Goal: Task Accomplishment & Management: Use online tool/utility

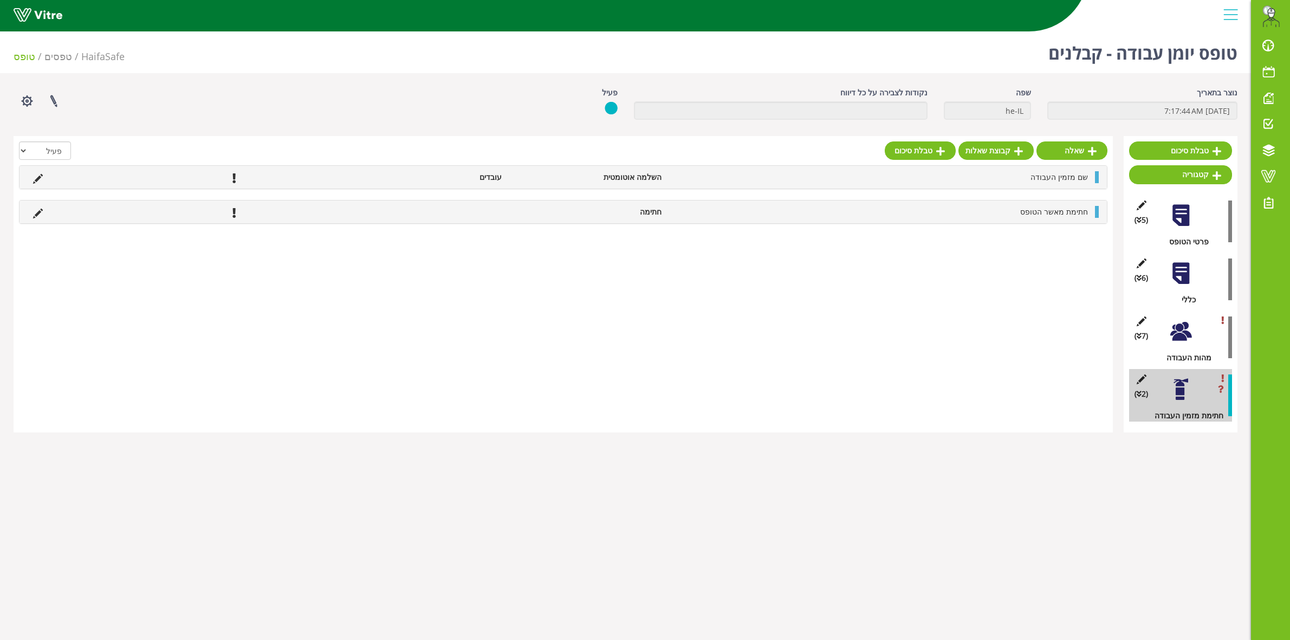
scroll to position [27, 0]
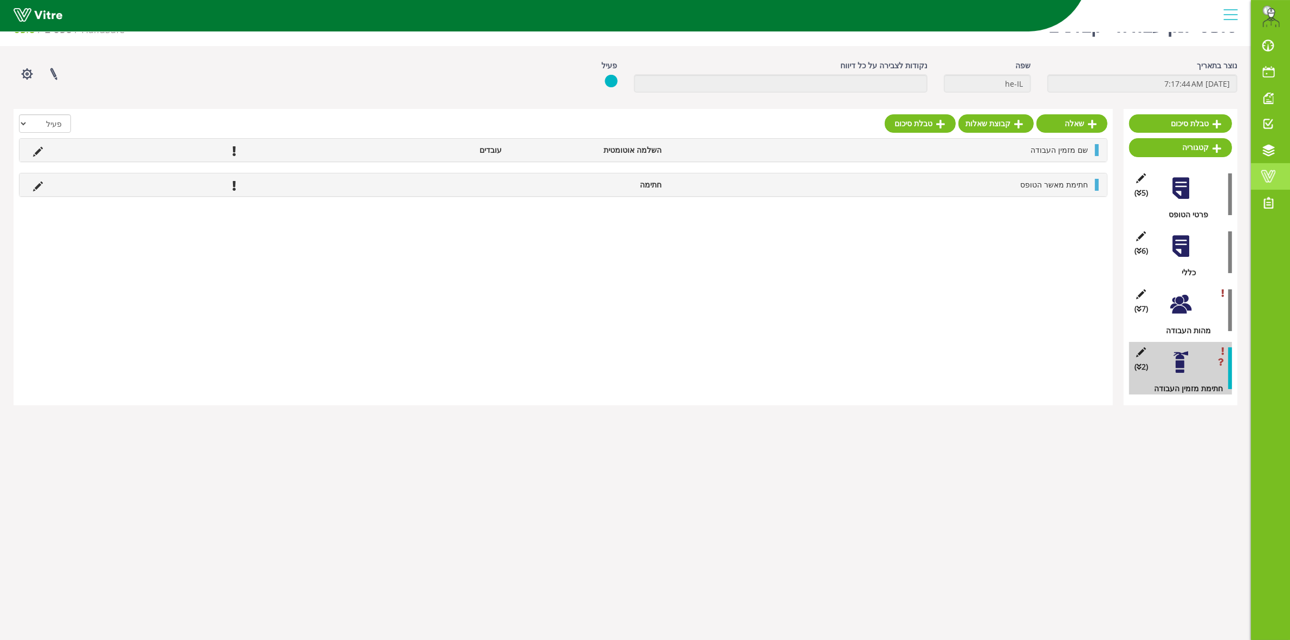
click at [1273, 170] on span at bounding box center [1268, 176] width 27 height 13
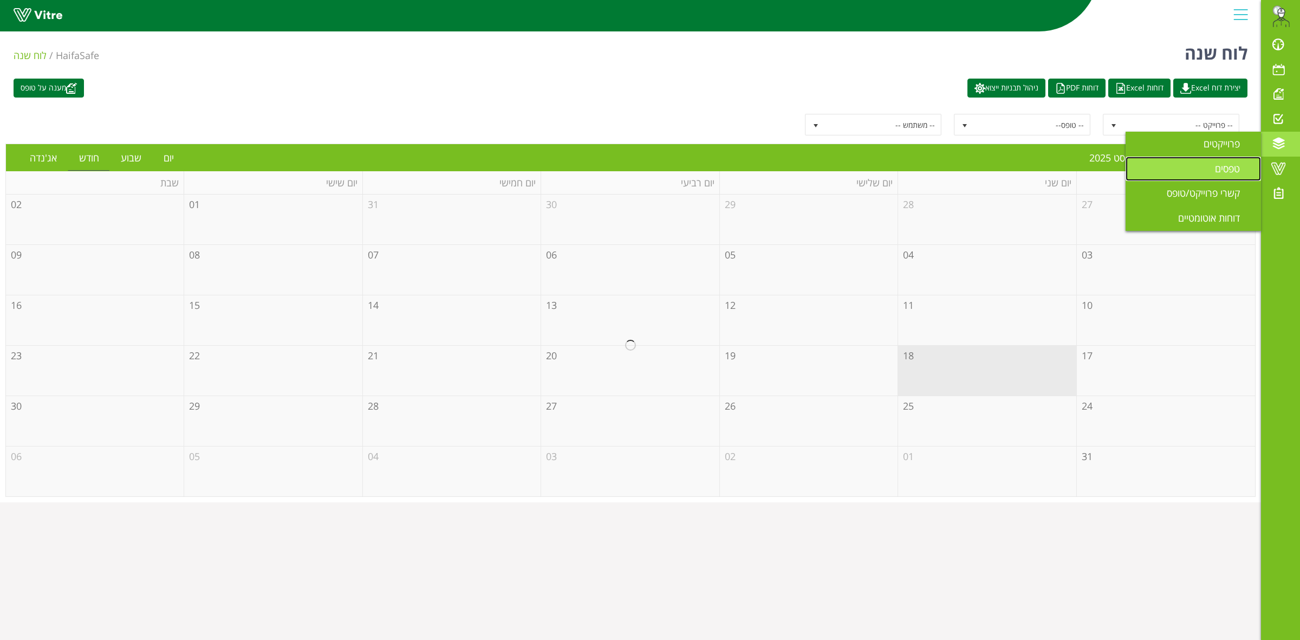
click at [1223, 166] on span "טפסים" at bounding box center [1234, 168] width 38 height 13
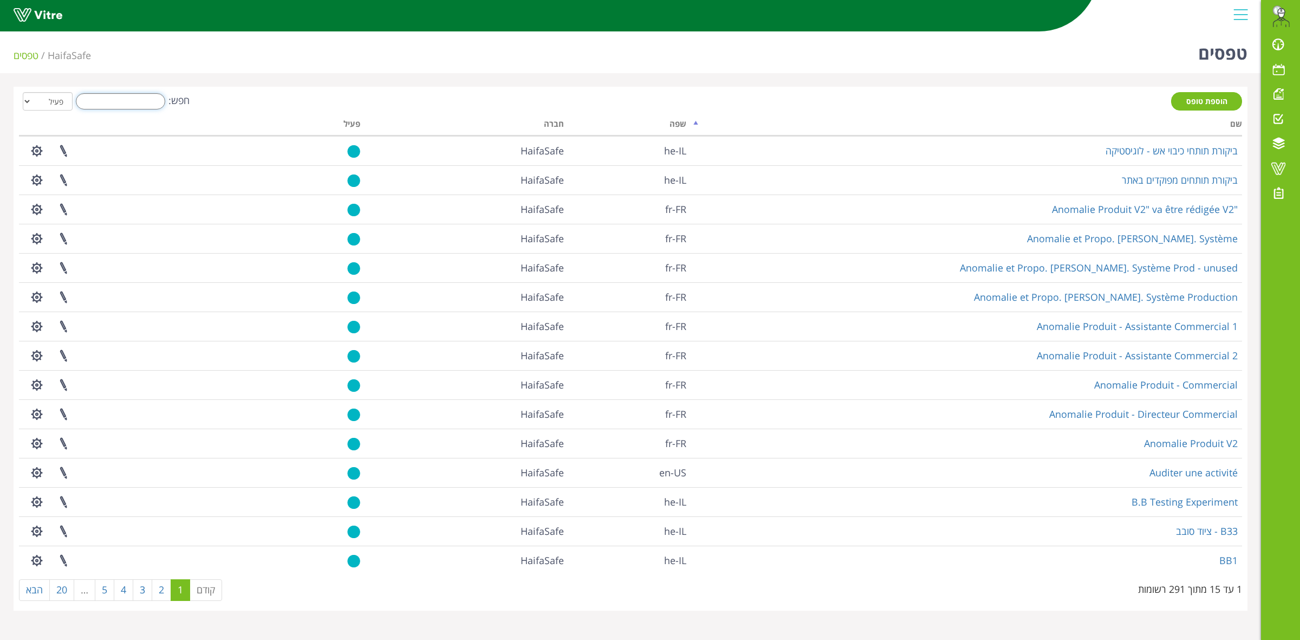
click at [129, 100] on input "חפש:" at bounding box center [120, 101] width 89 height 16
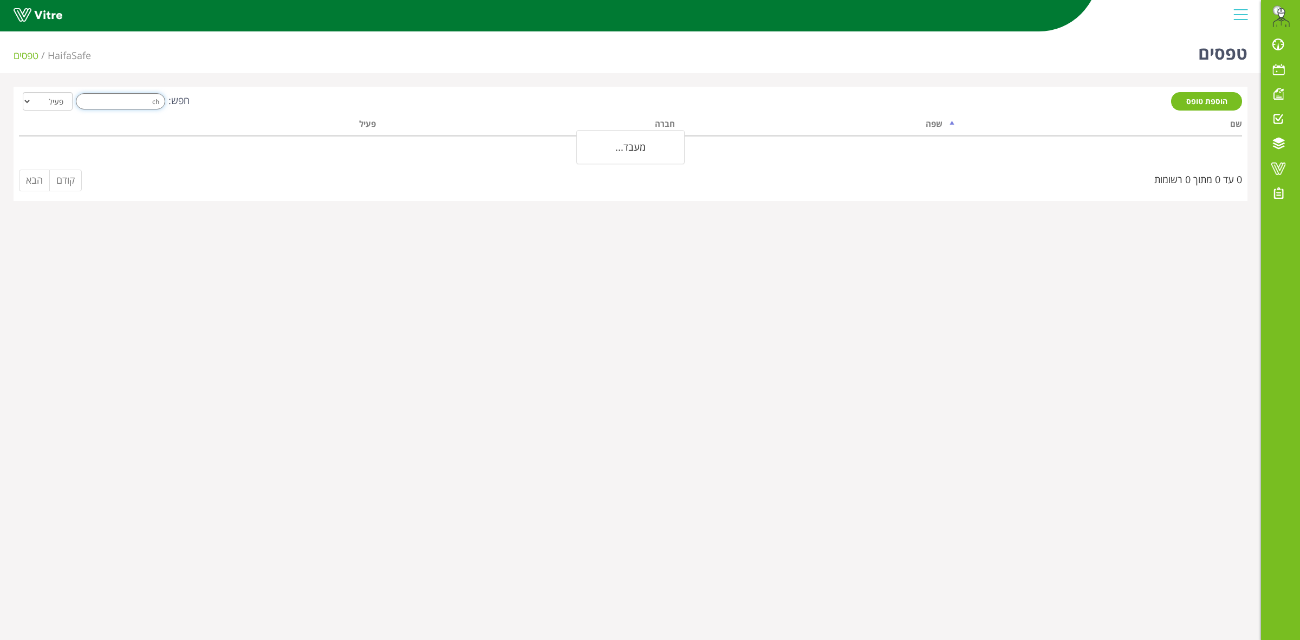
type input "c"
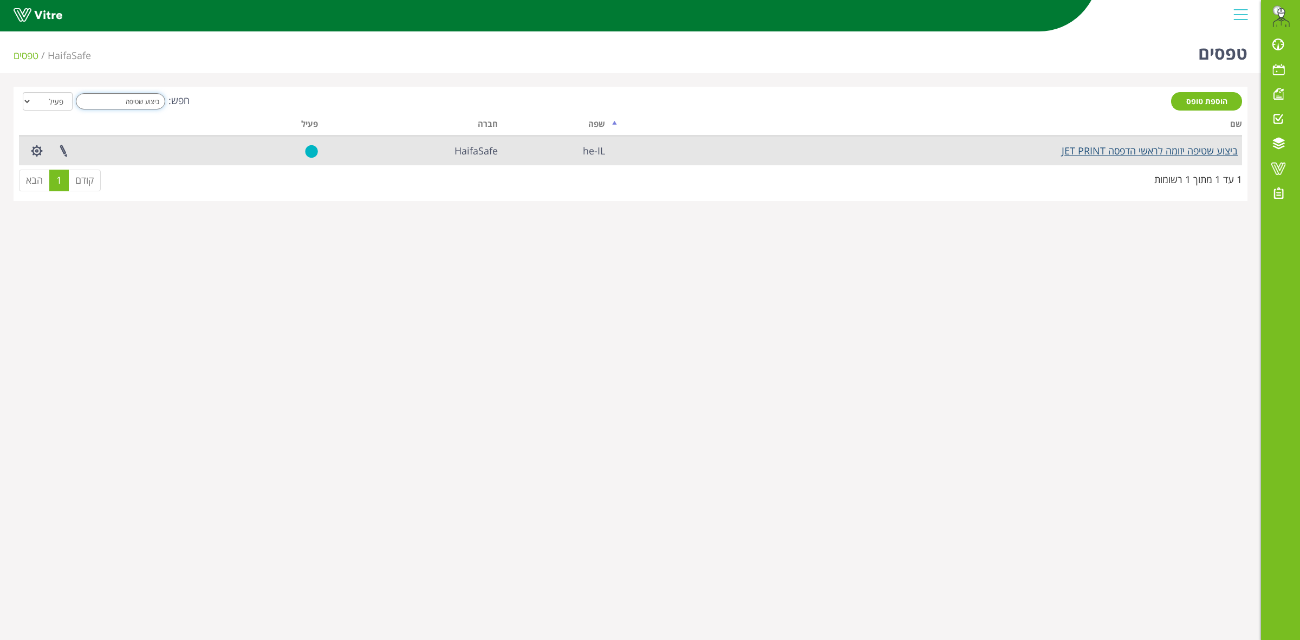
type input "ביצוע שטיפה"
click at [1145, 147] on link "ביצוע שטיפה יזומה לראשי הדפסה JET PRINT" at bounding box center [1150, 150] width 176 height 13
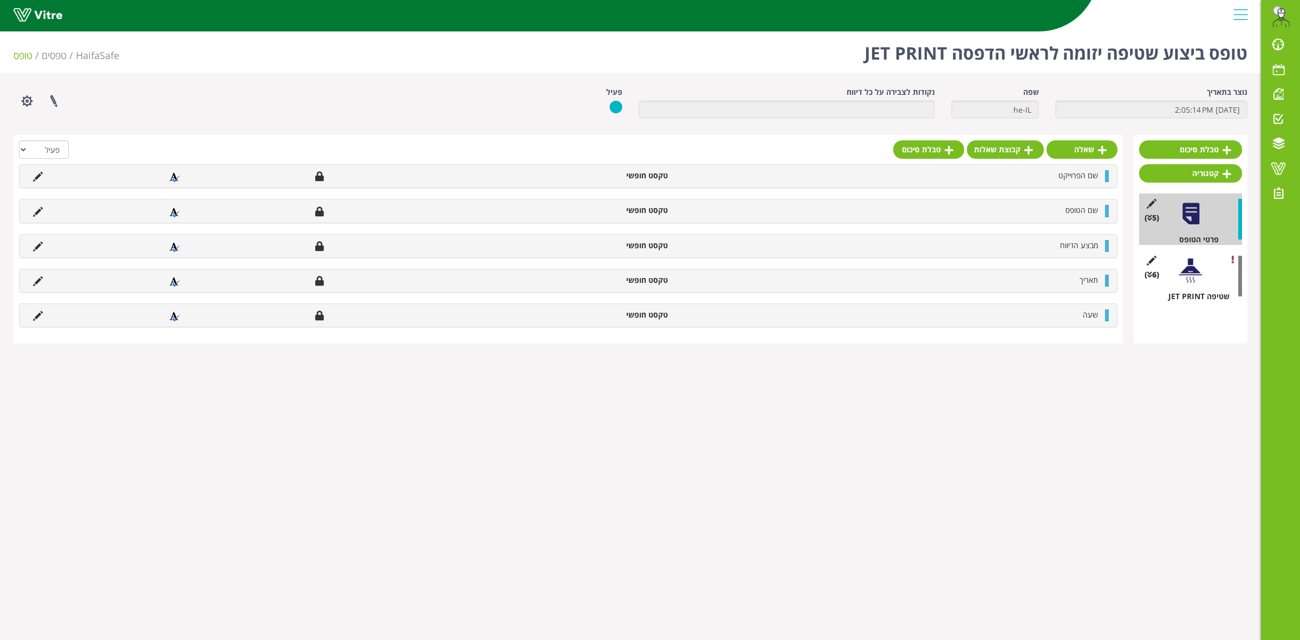
click at [1182, 288] on div "(6 ) שטיפה JET PRINT" at bounding box center [1190, 275] width 103 height 51
click at [1184, 274] on div at bounding box center [1191, 270] width 24 height 24
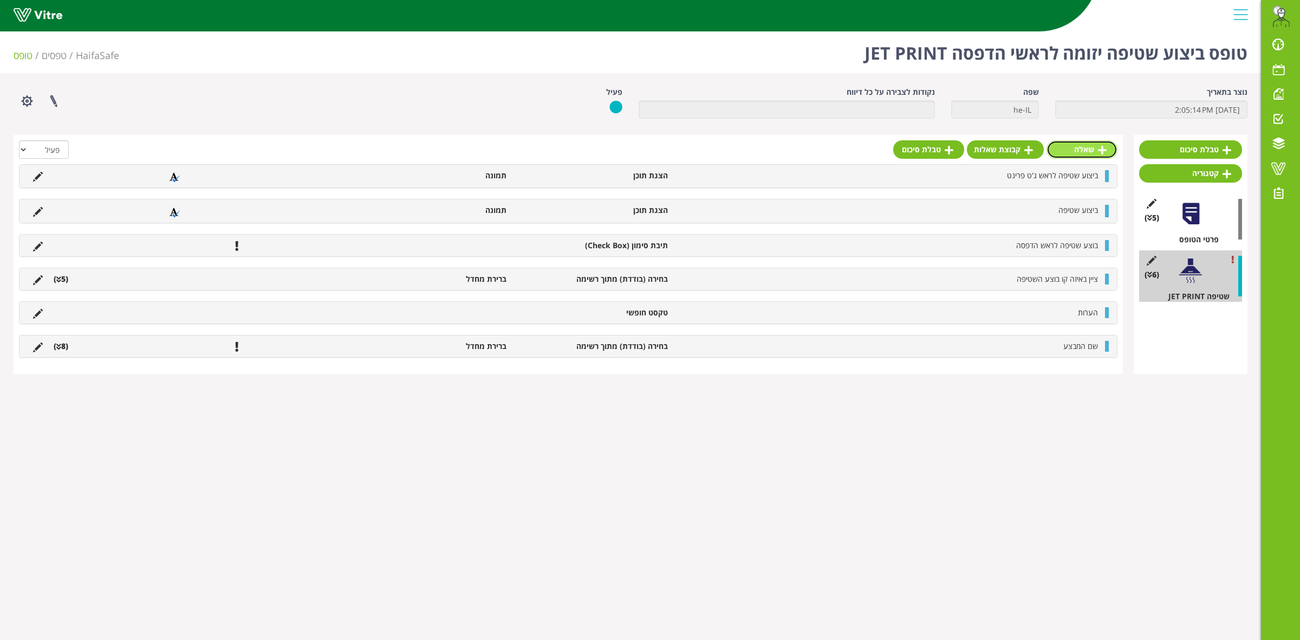
click at [1077, 154] on link "שאלה" at bounding box center [1082, 149] width 71 height 18
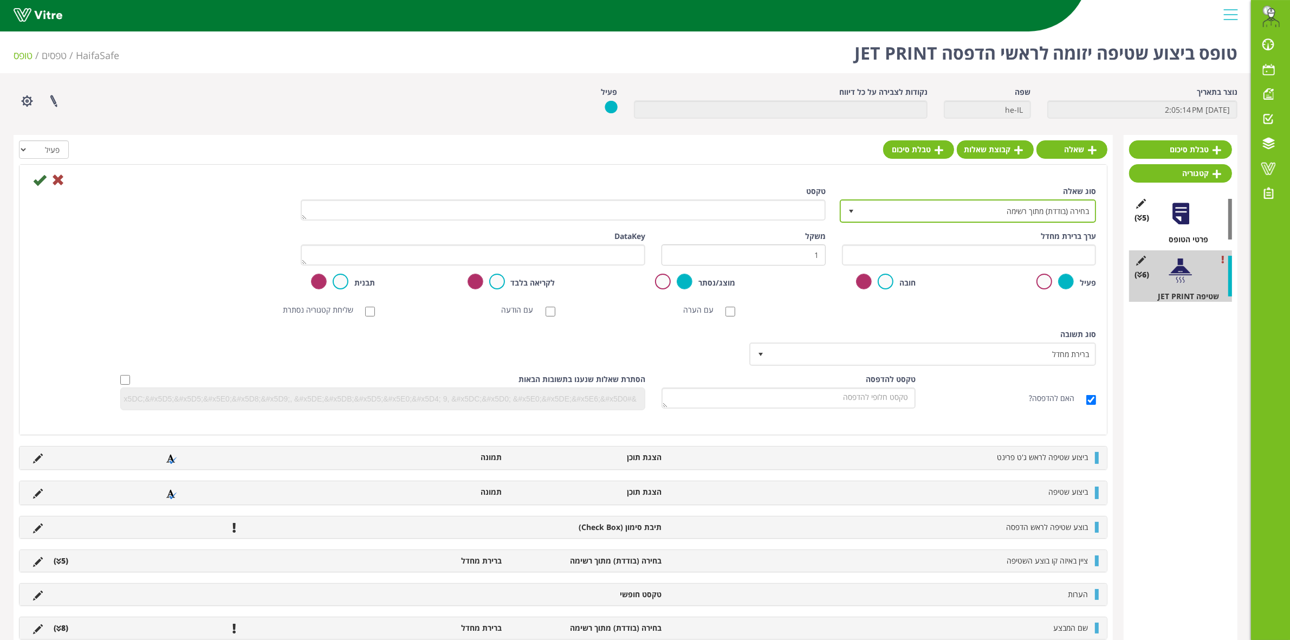
click at [926, 222] on span "בחירה (בודדת) מתוך רשימה 3" at bounding box center [968, 210] width 256 height 23
click at [990, 235] on li "תמונה בלבד" at bounding box center [958, 234] width 253 height 18
type input "תמונה"
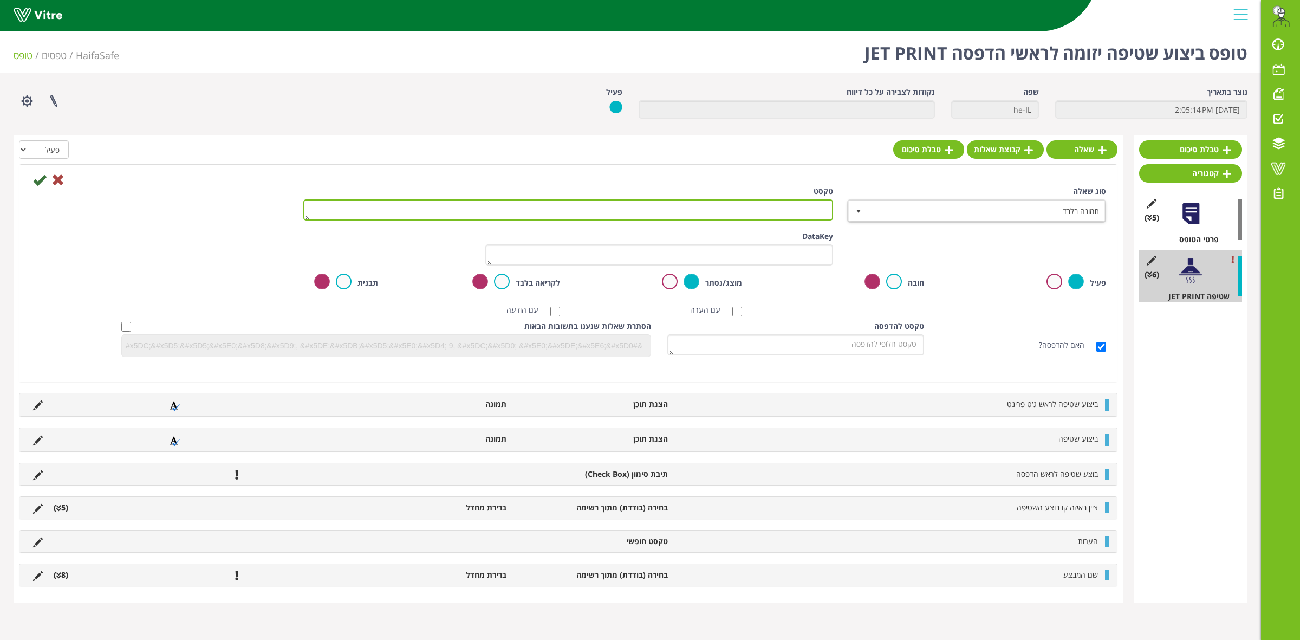
click at [793, 210] on textarea "טקסט" at bounding box center [568, 209] width 530 height 21
type textarea "הוסף תמונה"
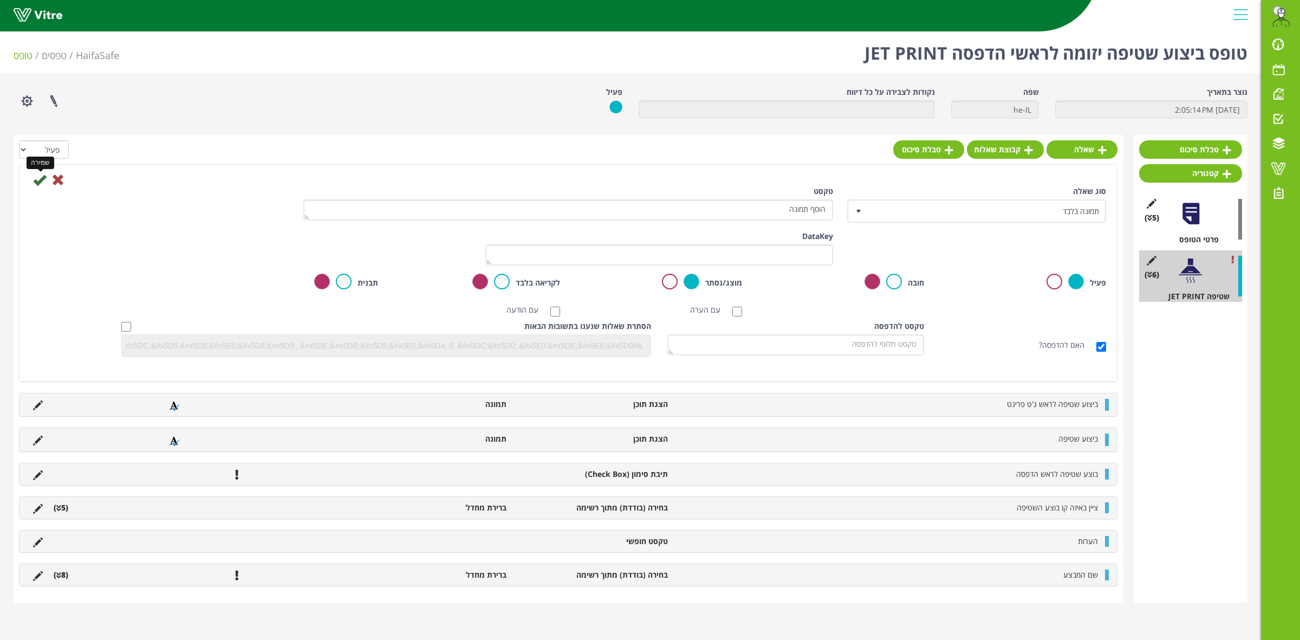
click at [35, 181] on icon at bounding box center [39, 179] width 13 height 13
